Goal: Information Seeking & Learning: Check status

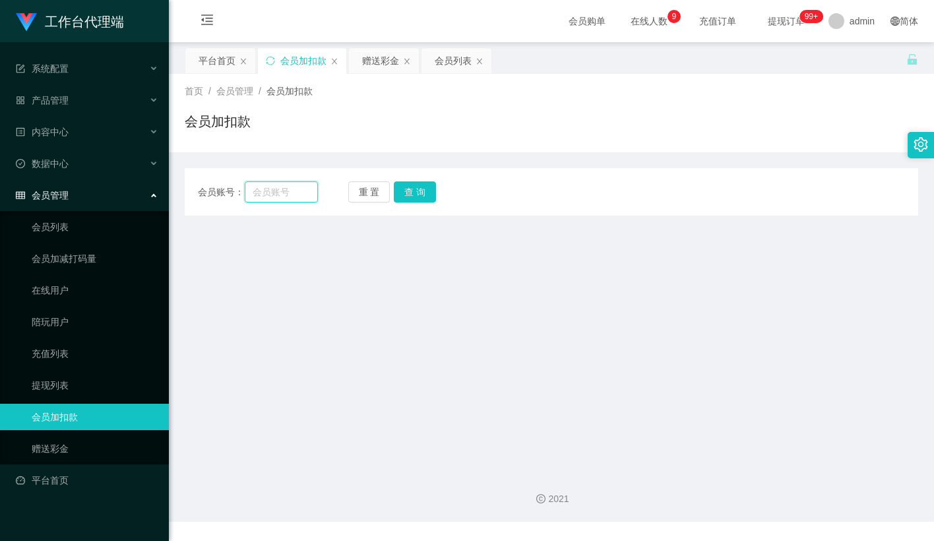
click at [291, 186] on input "text" at bounding box center [281, 191] width 73 height 21
click at [369, 194] on button "重 置" at bounding box center [369, 191] width 42 height 21
click at [291, 197] on input "text" at bounding box center [281, 191] width 73 height 21
paste input "JWJ359258"
type input "JWJ359258"
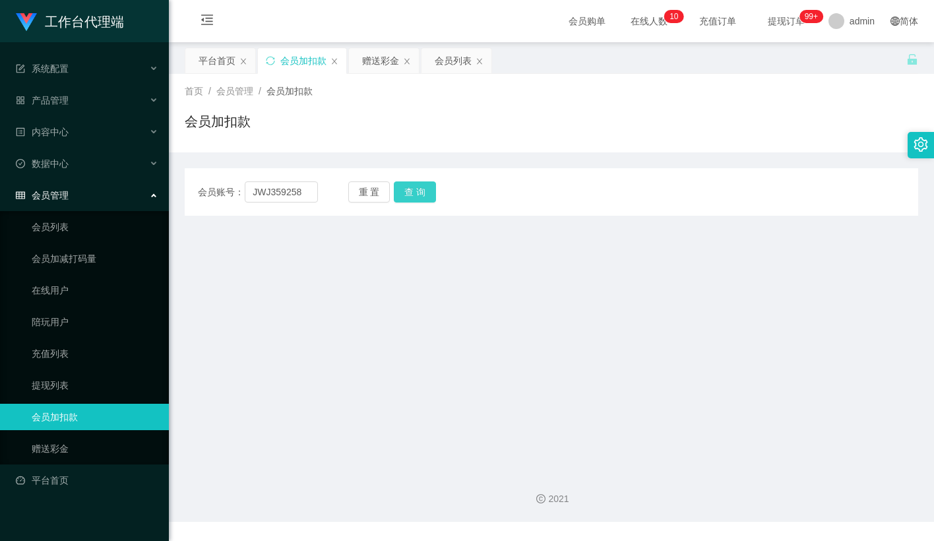
click at [398, 190] on button "查 询" at bounding box center [415, 191] width 42 height 21
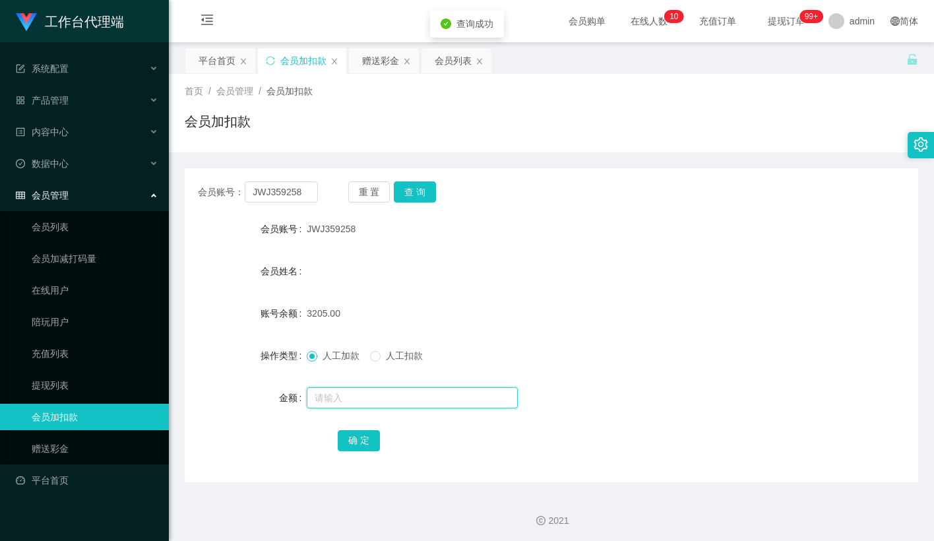
click at [334, 391] on input "text" at bounding box center [412, 397] width 211 height 21
type input "15"
click at [358, 443] on button "确 定" at bounding box center [359, 440] width 42 height 21
click at [509, 289] on form "会员账号 JWJ359258 会员姓名 账号余额 3220.00 操作类型 人工加款 人工扣款 金额 确 定" at bounding box center [552, 334] width 734 height 237
click at [385, 190] on button "重 置" at bounding box center [369, 191] width 42 height 21
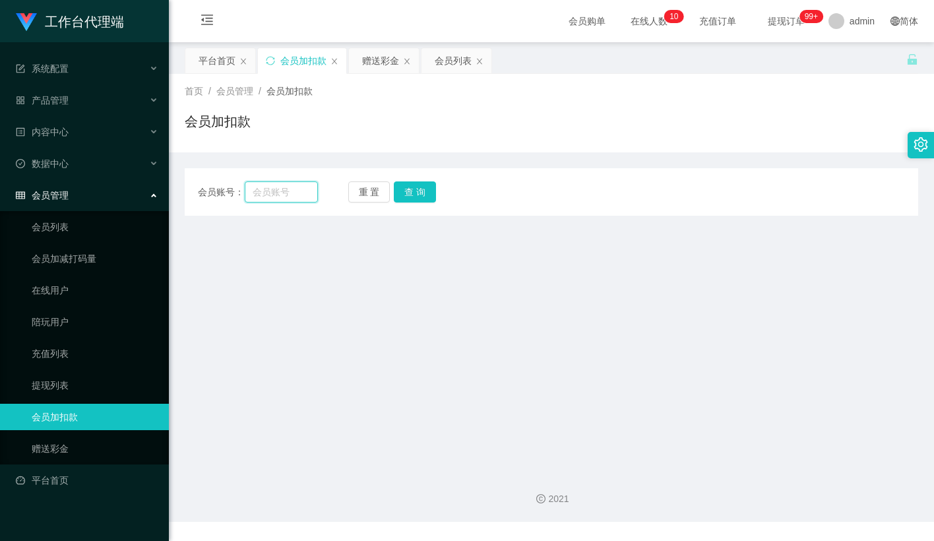
click at [296, 193] on input "text" at bounding box center [281, 191] width 73 height 21
paste input "Nicole25"
type input "Nicole25"
click at [424, 187] on button "查 询" at bounding box center [415, 191] width 42 height 21
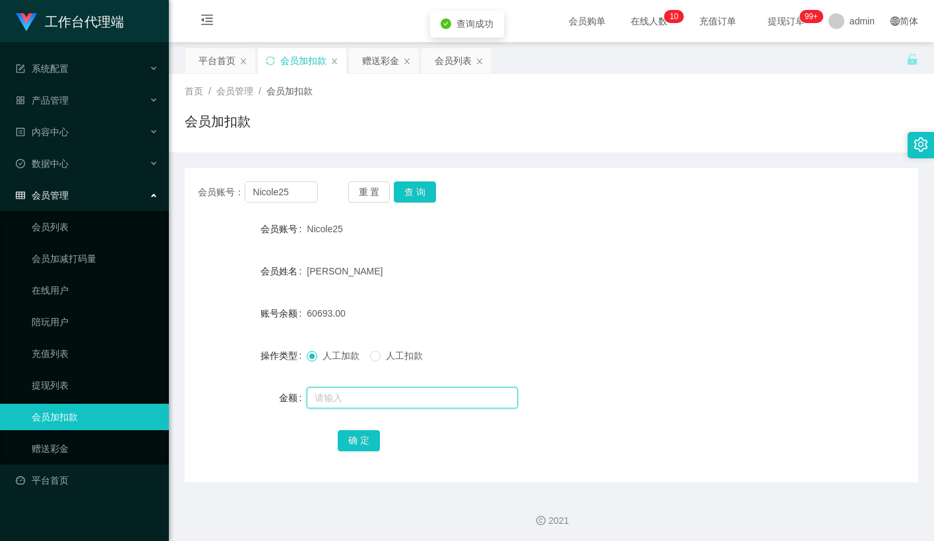
click at [329, 398] on input "text" at bounding box center [412, 397] width 211 height 21
type input "15"
click at [358, 442] on button "确 定" at bounding box center [359, 440] width 42 height 21
click at [513, 295] on form "会员账号 Nicole25 会员姓名 Mak Tin Wai 账号余额 60708.00 操作类型 人工加款 人工扣款 金额 确 定" at bounding box center [552, 334] width 734 height 237
click at [373, 203] on div "会员账号： Nicole25 重 置 查 询 会员账号 Nicole25 会员姓名 Mak Tin Wai 账号余额 60708.00 操作类型 人工加款 人…" at bounding box center [552, 325] width 734 height 314
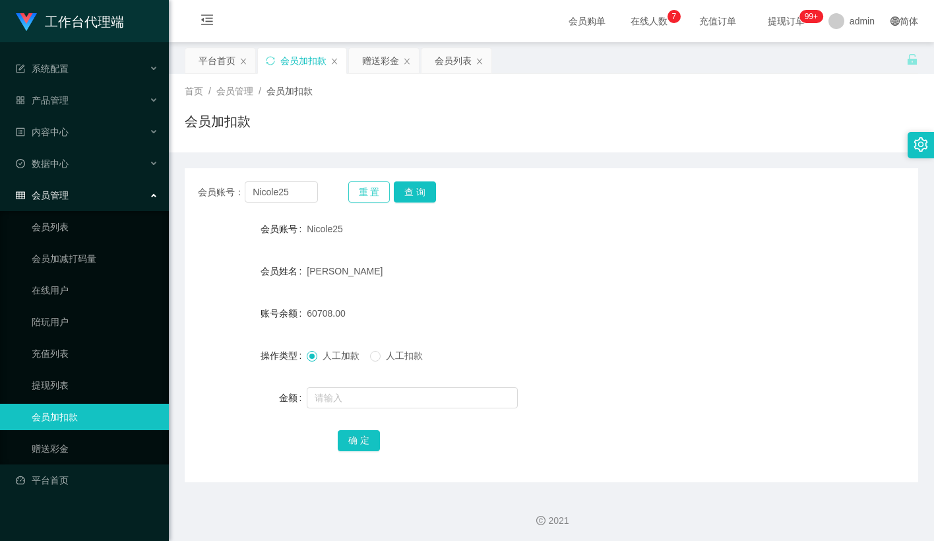
drag, startPoint x: 363, startPoint y: 199, endPoint x: 351, endPoint y: 189, distance: 15.5
click at [363, 196] on button "重 置" at bounding box center [369, 191] width 42 height 21
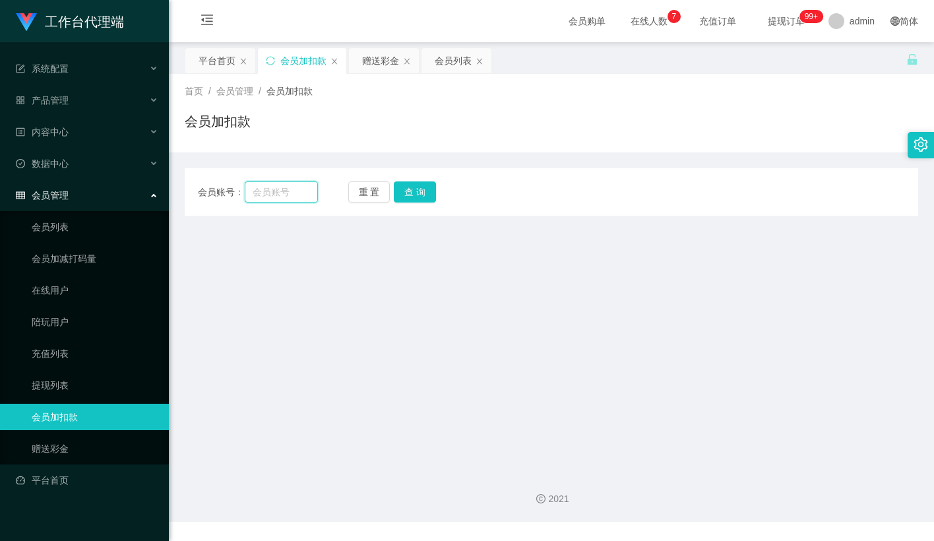
click at [280, 192] on input "text" at bounding box center [281, 191] width 73 height 21
paste input "SI986687"
type input "SI986687"
click at [422, 187] on button "查 询" at bounding box center [415, 191] width 42 height 21
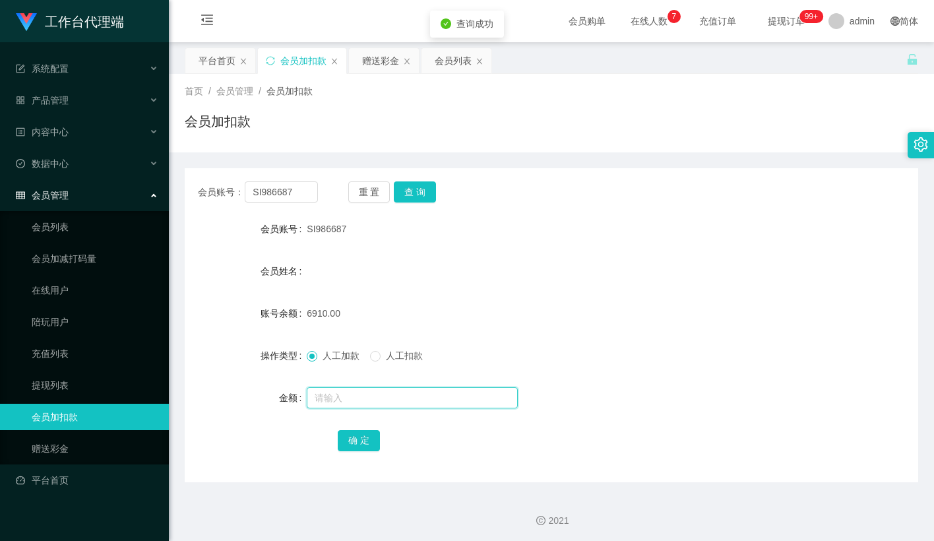
click at [329, 396] on input "text" at bounding box center [412, 397] width 211 height 21
type input "15"
drag, startPoint x: 348, startPoint y: 434, endPoint x: 193, endPoint y: 354, distance: 175.0
click at [348, 434] on button "确 定" at bounding box center [359, 440] width 42 height 21
click at [716, 280] on div "会员姓名" at bounding box center [552, 271] width 734 height 26
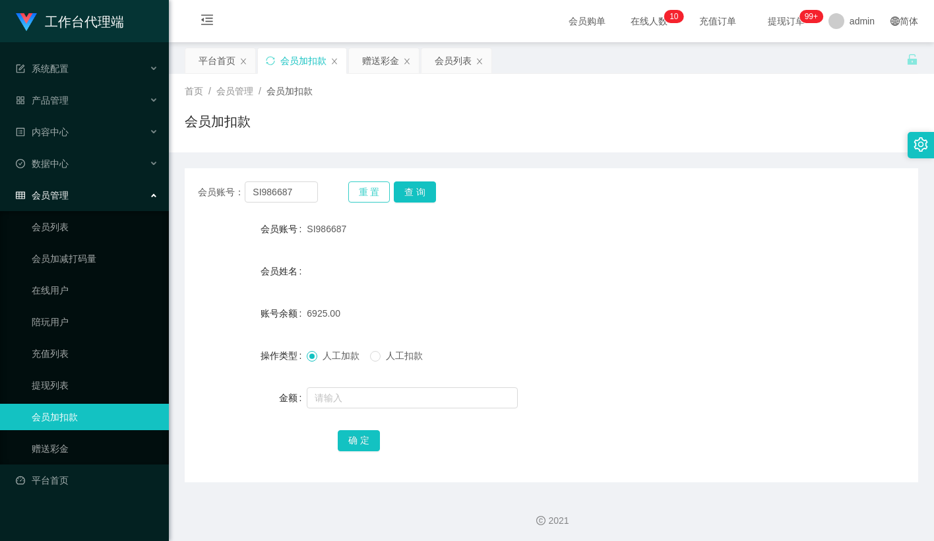
click at [374, 190] on button "重 置" at bounding box center [369, 191] width 42 height 21
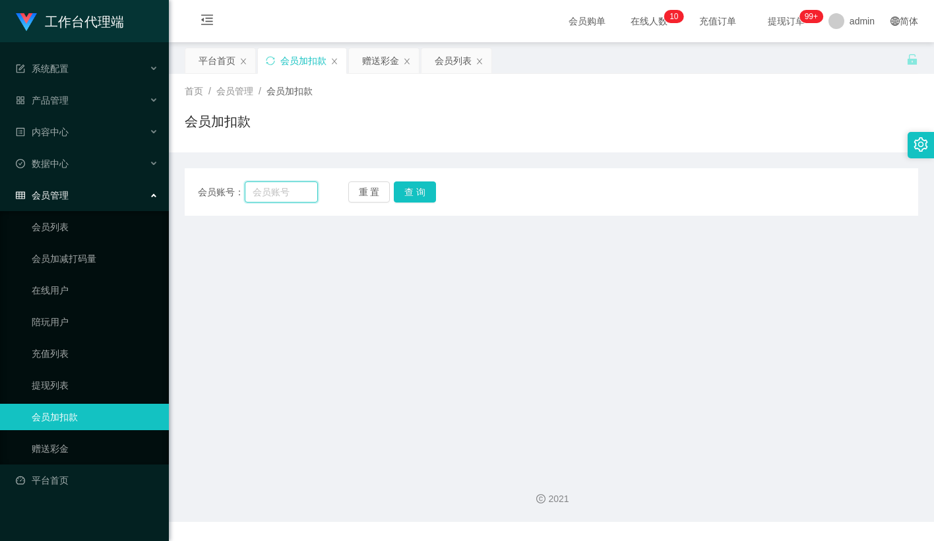
click at [293, 193] on input "text" at bounding box center [281, 191] width 73 height 21
paste input "Pema"
type input "Pema"
click at [410, 193] on button "查 询" at bounding box center [415, 191] width 42 height 21
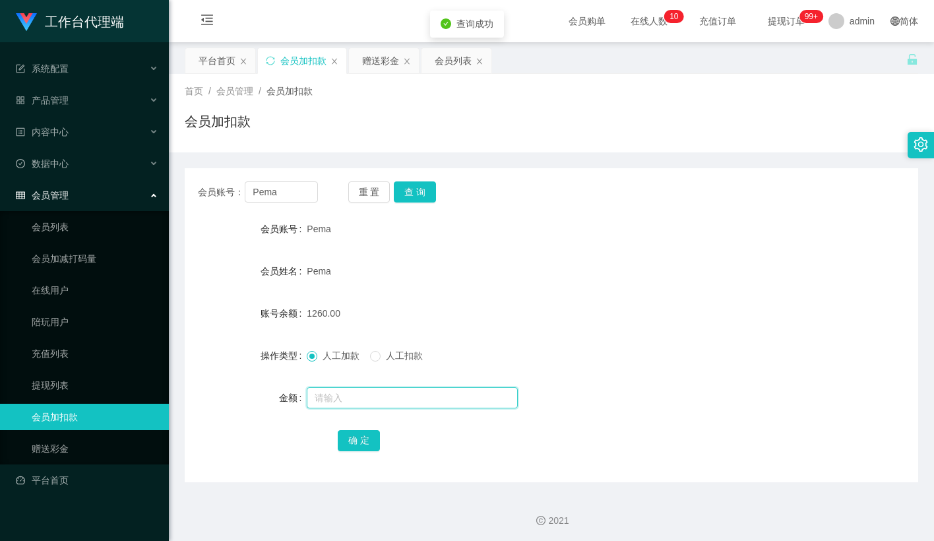
click at [370, 394] on input "text" at bounding box center [412, 397] width 211 height 21
type input "15"
click at [351, 433] on button "确 定" at bounding box center [359, 440] width 42 height 21
click at [497, 297] on form "会员账号 Pema 会员姓名 Pema 账号余额 1260.00 操作类型 人工加款 人工扣款 金额 确 定" at bounding box center [552, 334] width 734 height 237
click at [449, 284] on div "Pema" at bounding box center [521, 271] width 428 height 26
